Goal: Task Accomplishment & Management: Manage account settings

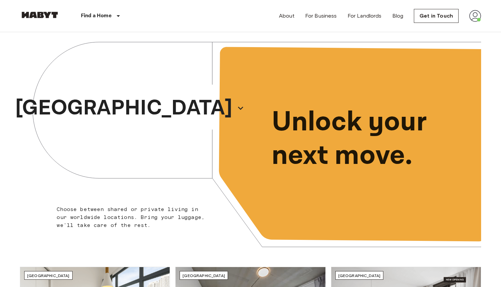
click at [474, 20] on img at bounding box center [475, 16] width 12 height 12
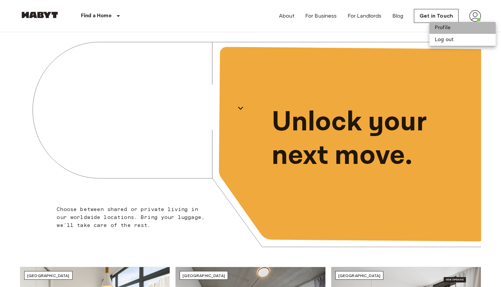
click at [469, 25] on li "Profile" at bounding box center [462, 28] width 66 height 12
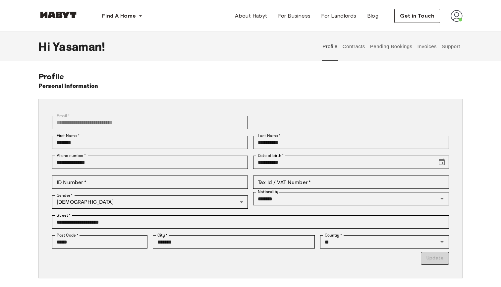
click at [428, 51] on button "Invoices" at bounding box center [427, 46] width 21 height 29
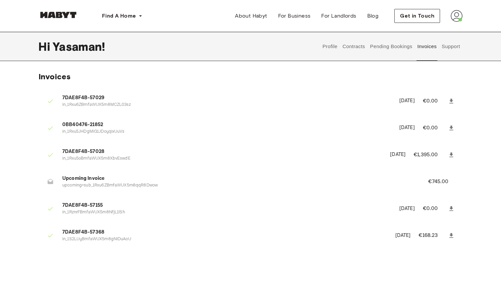
click at [437, 50] on button "Invoices" at bounding box center [427, 46] width 21 height 29
click at [449, 50] on button "Support" at bounding box center [451, 46] width 20 height 29
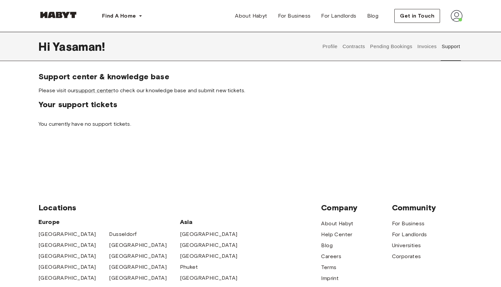
click at [395, 52] on button "Pending Bookings" at bounding box center [391, 46] width 44 height 29
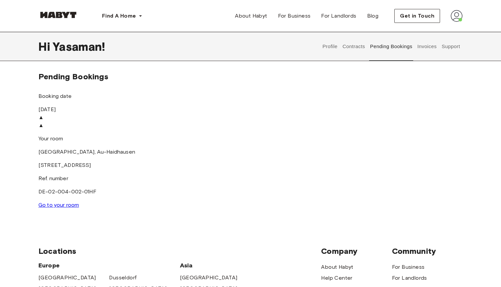
click at [357, 129] on div "▲" at bounding box center [250, 125] width 424 height 8
